Goal: Task Accomplishment & Management: Manage account settings

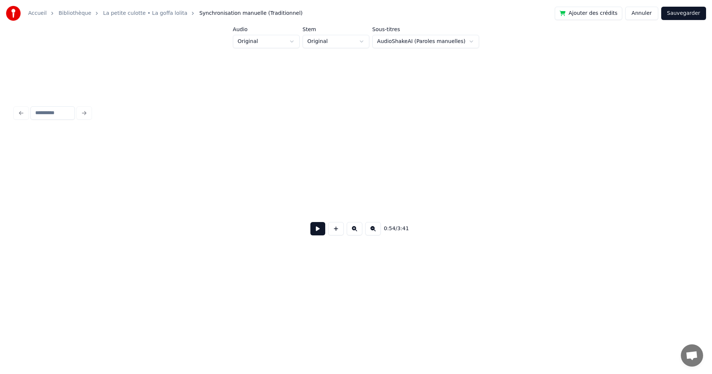
scroll to position [0, 3414]
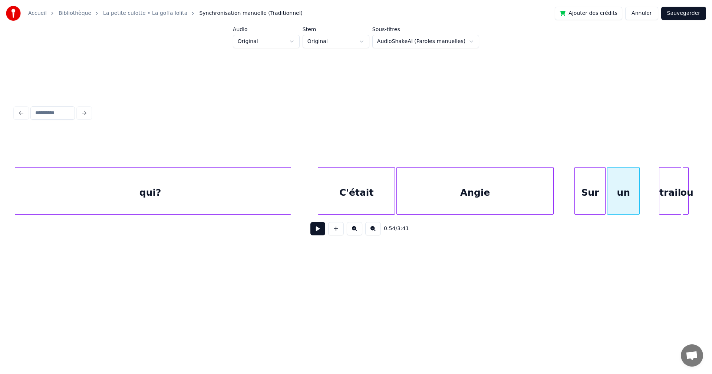
click at [681, 10] on button "Sauvegarder" at bounding box center [683, 13] width 45 height 13
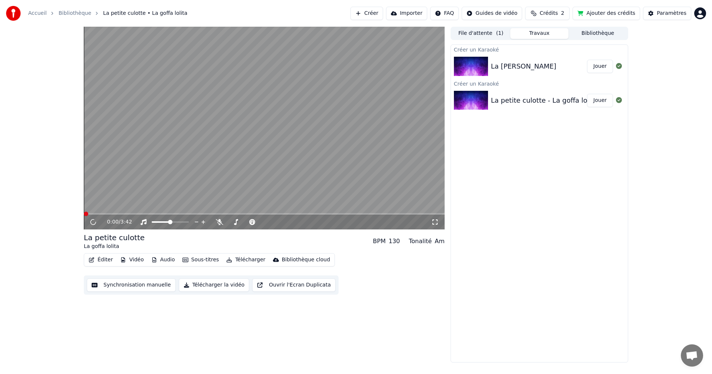
click at [556, 66] on div "La [PERSON_NAME]" at bounding box center [539, 66] width 96 height 10
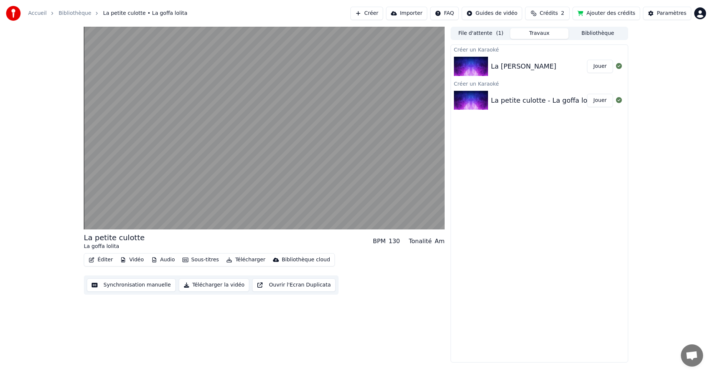
click at [471, 64] on img at bounding box center [471, 66] width 34 height 19
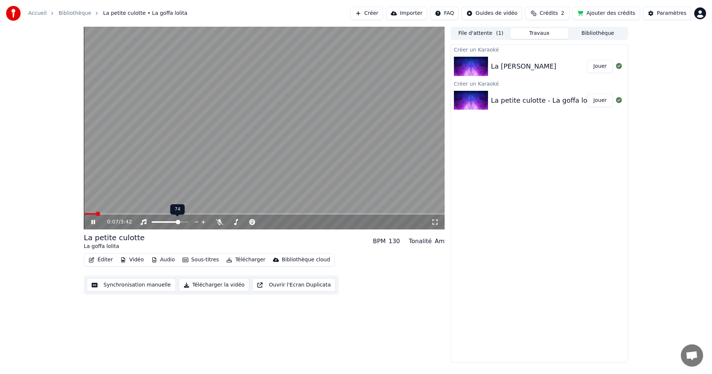
click at [179, 221] on span at bounding box center [170, 221] width 37 height 1
click at [184, 221] on span at bounding box center [170, 221] width 37 height 1
drag, startPoint x: 288, startPoint y: 213, endPoint x: 303, endPoint y: 213, distance: 15.2
click at [302, 213] on video at bounding box center [264, 128] width 361 height 203
click at [308, 214] on span at bounding box center [264, 213] width 361 height 1
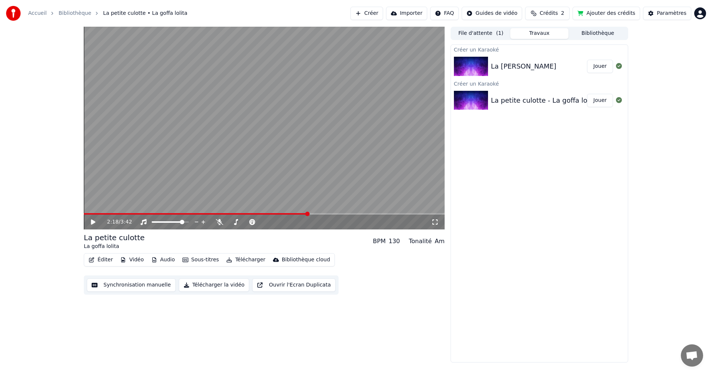
click at [352, 211] on video at bounding box center [264, 128] width 361 height 203
click at [349, 213] on span at bounding box center [349, 214] width 4 height 4
click at [367, 212] on span at bounding box center [365, 214] width 4 height 4
drag, startPoint x: 382, startPoint y: 212, endPoint x: 390, endPoint y: 212, distance: 8.2
click at [384, 212] on video at bounding box center [264, 128] width 361 height 203
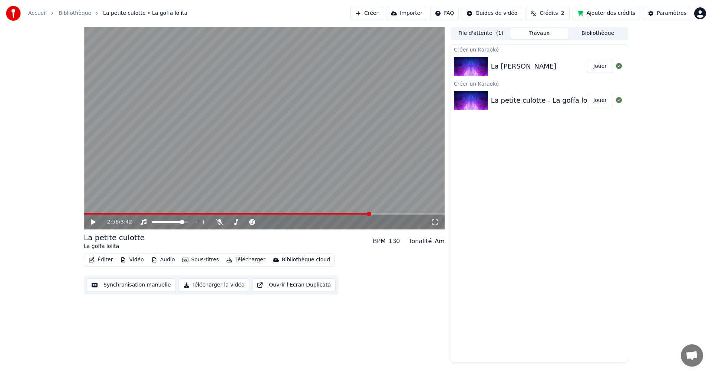
click at [399, 212] on video at bounding box center [264, 128] width 361 height 203
click at [393, 214] on span at bounding box center [264, 213] width 361 height 1
click at [96, 221] on icon at bounding box center [98, 222] width 17 height 6
click at [554, 11] on span "Crédits" at bounding box center [548, 13] width 18 height 7
click at [543, 70] on button "Actualiser" at bounding box center [555, 68] width 44 height 13
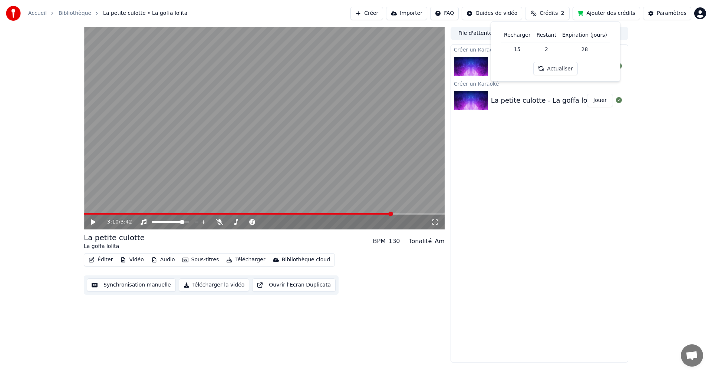
click at [547, 69] on button "Actualiser" at bounding box center [555, 68] width 44 height 13
click at [515, 37] on th "Recharger" at bounding box center [517, 35] width 33 height 15
click at [520, 52] on td "15" at bounding box center [517, 49] width 33 height 13
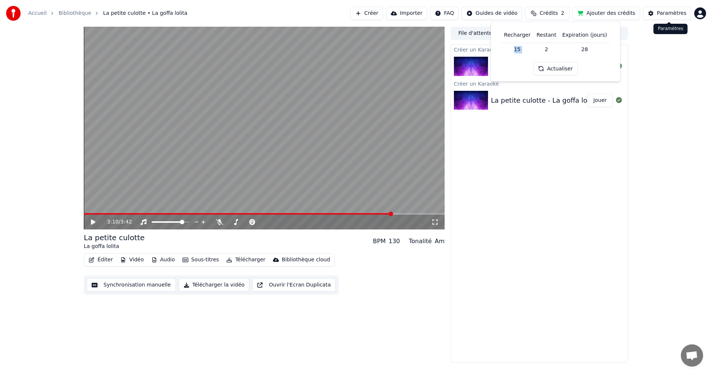
click at [675, 13] on div "Paramètres" at bounding box center [671, 13] width 30 height 7
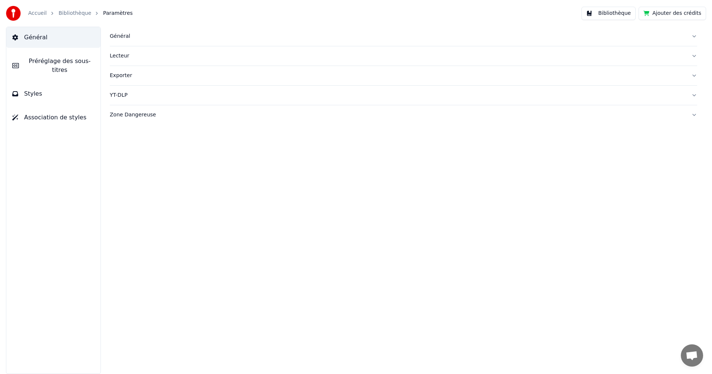
click at [663, 13] on button "Ajouter des crédits" at bounding box center [671, 13] width 67 height 13
click at [67, 10] on link "Bibliothèque" at bounding box center [75, 13] width 33 height 7
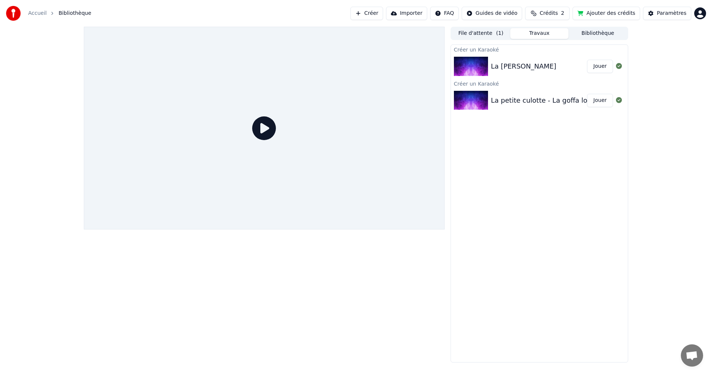
click at [702, 13] on html "Accueil Bibliothèque Créer Importer FAQ Guides de vidéo Crédits 2 Ajouter des c…" at bounding box center [356, 187] width 712 height 374
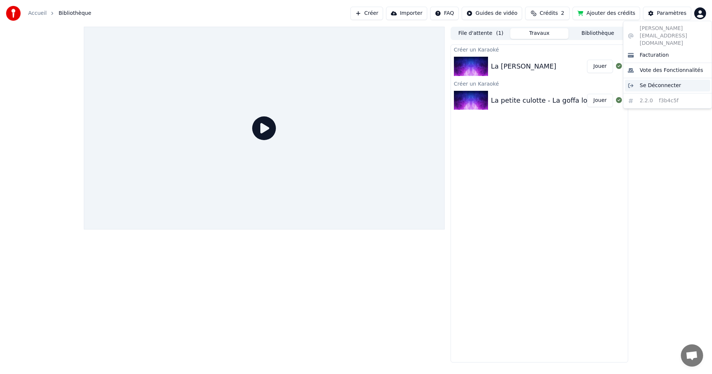
click at [659, 82] on span "Se Déconnecter" at bounding box center [660, 85] width 42 height 7
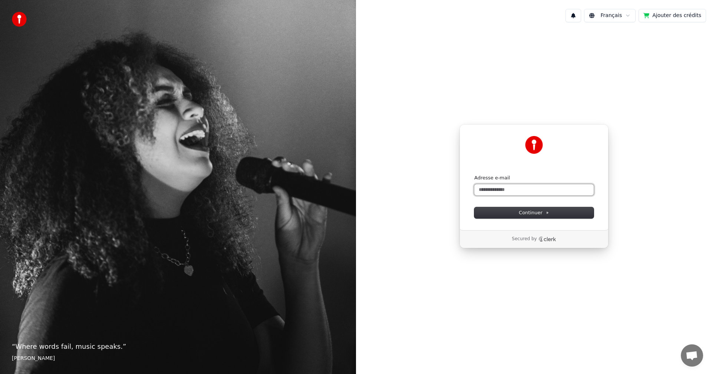
click at [538, 189] on input "Adresse e-mail" at bounding box center [533, 189] width 119 height 11
click at [543, 214] on span "Continuer" at bounding box center [534, 212] width 30 height 7
type input "**********"
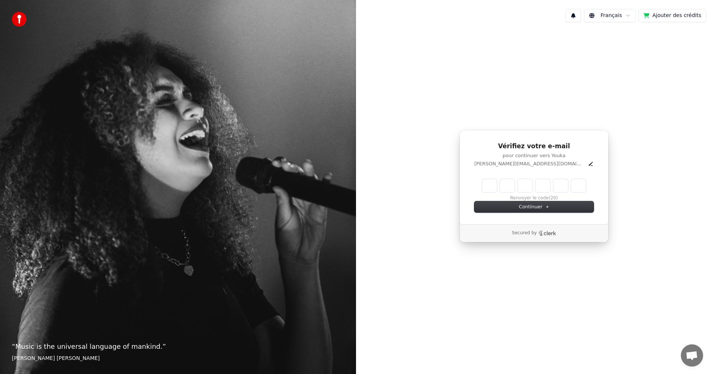
click at [489, 188] on input "Enter verification code" at bounding box center [534, 185] width 104 height 13
type input "******"
